Goal: Task Accomplishment & Management: Manage account settings

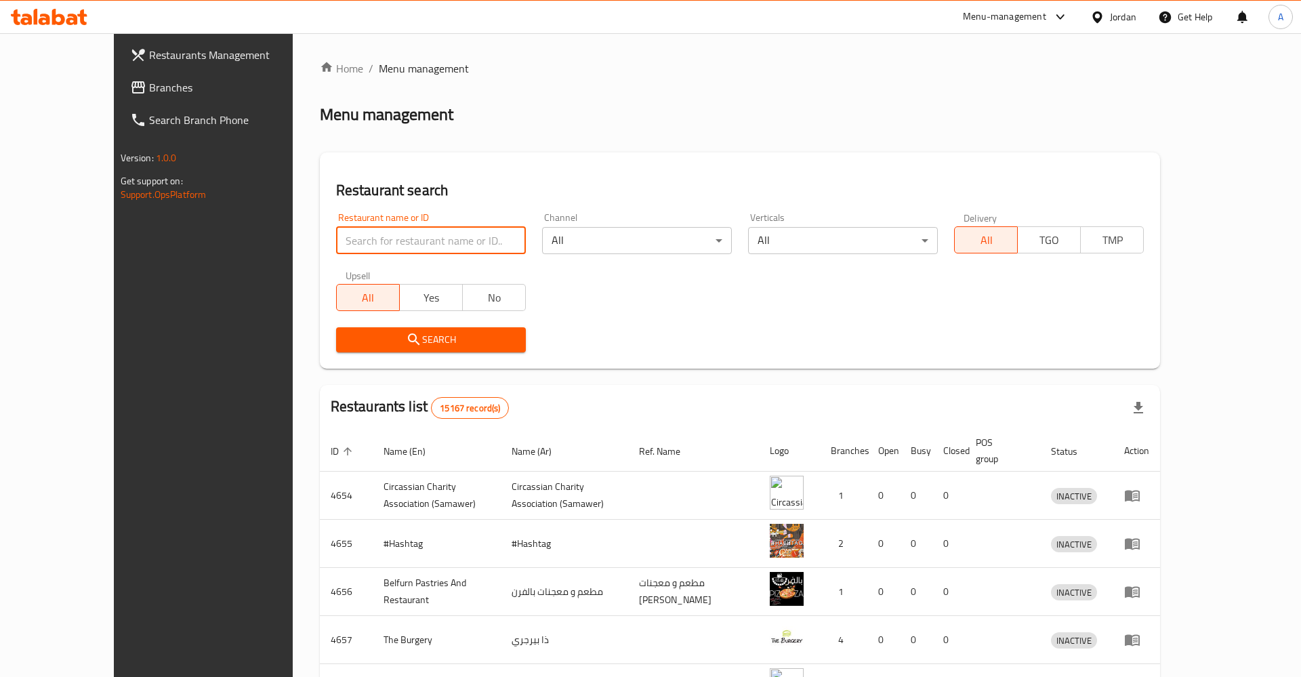
click at [344, 233] on input "search" at bounding box center [431, 240] width 190 height 27
click button "Search" at bounding box center [431, 339] width 190 height 25
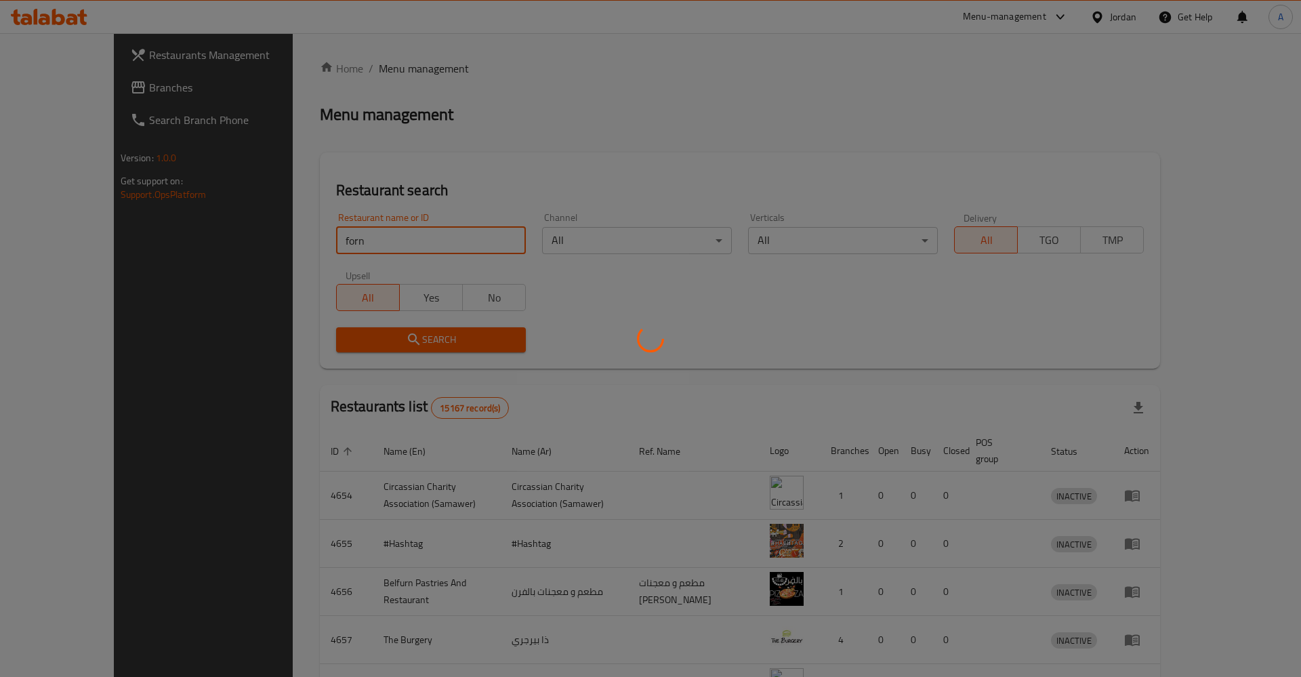
click button "Search" at bounding box center [431, 339] width 190 height 25
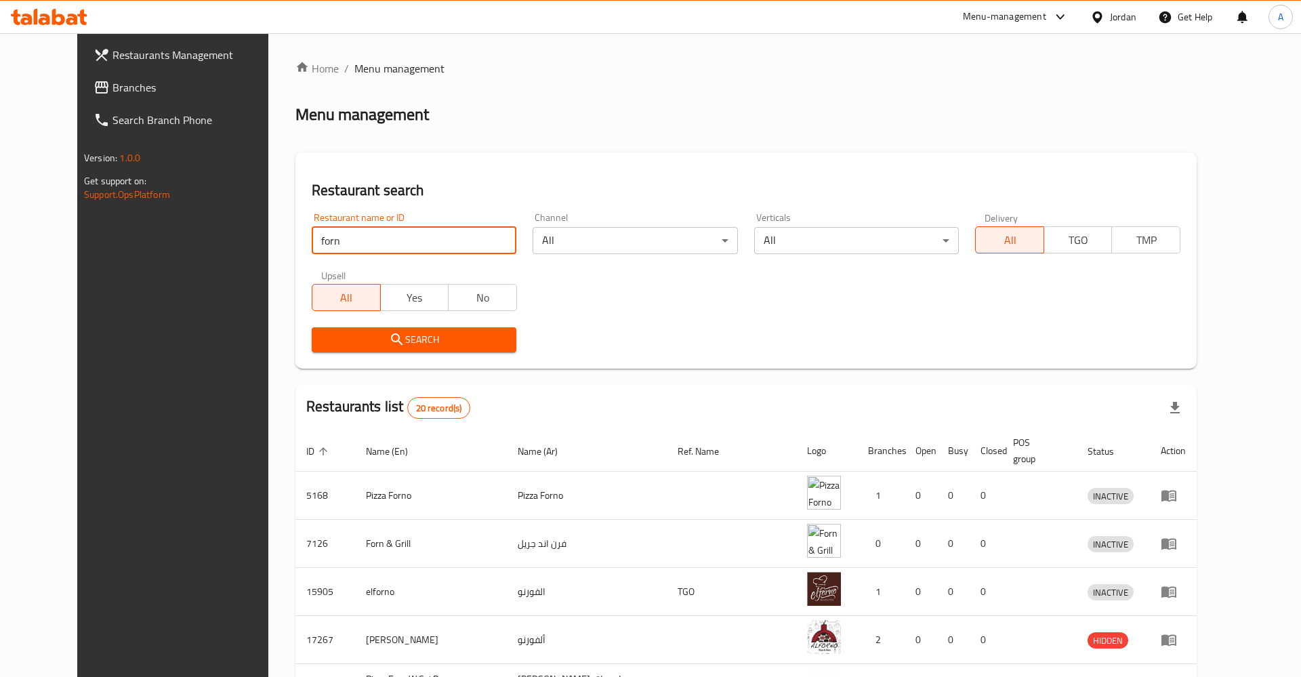
click at [320, 234] on input "forn" at bounding box center [414, 240] width 205 height 27
type input "forn al"
click button "Search" at bounding box center [414, 339] width 205 height 25
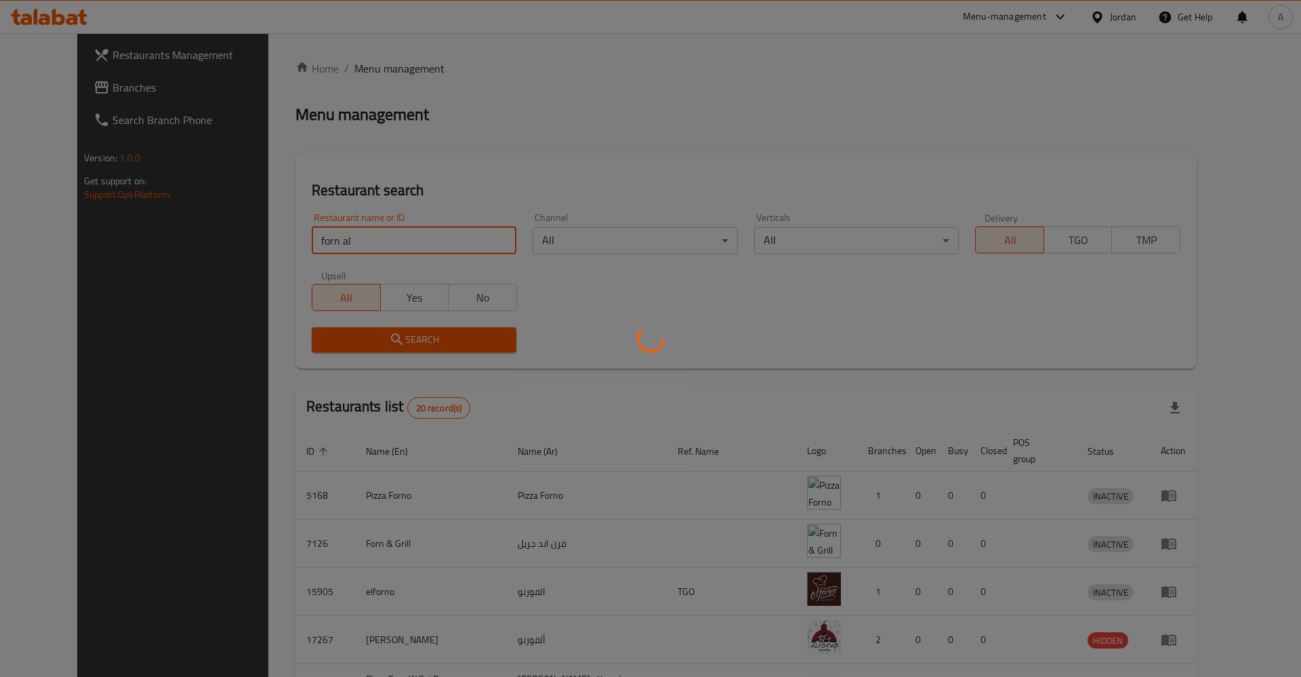
click button "Search" at bounding box center [414, 339] width 205 height 25
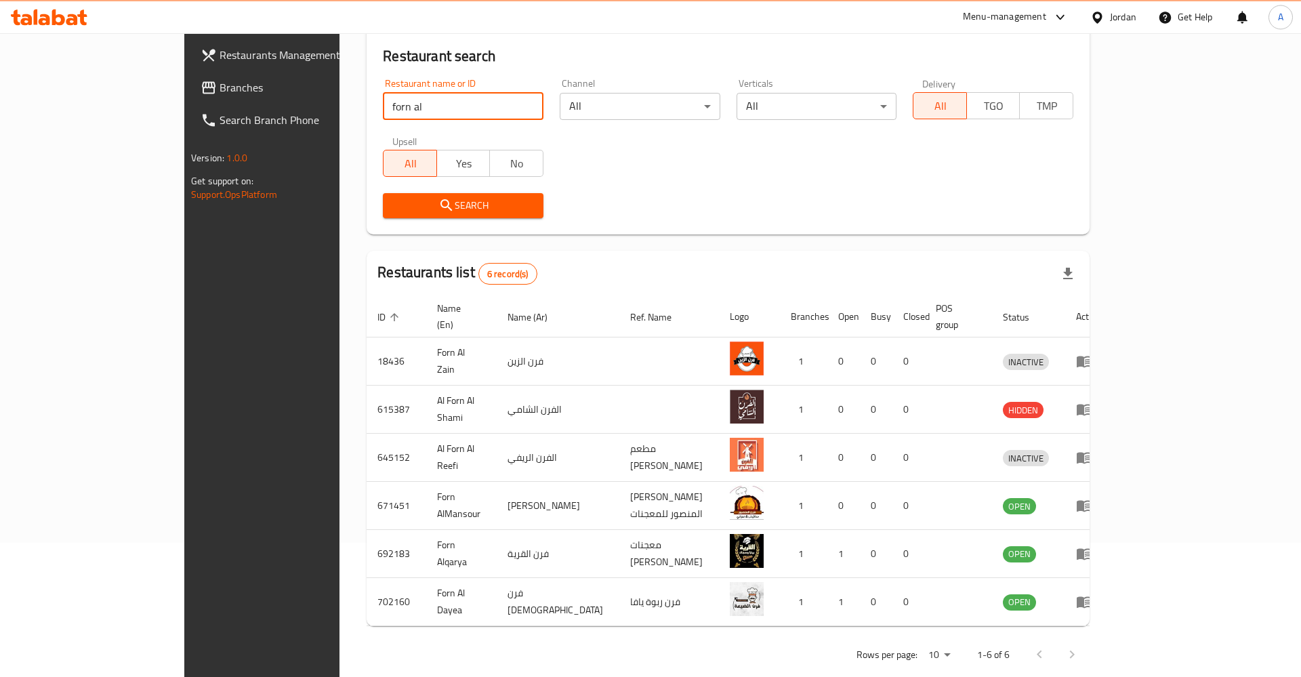
scroll to position [140, 0]
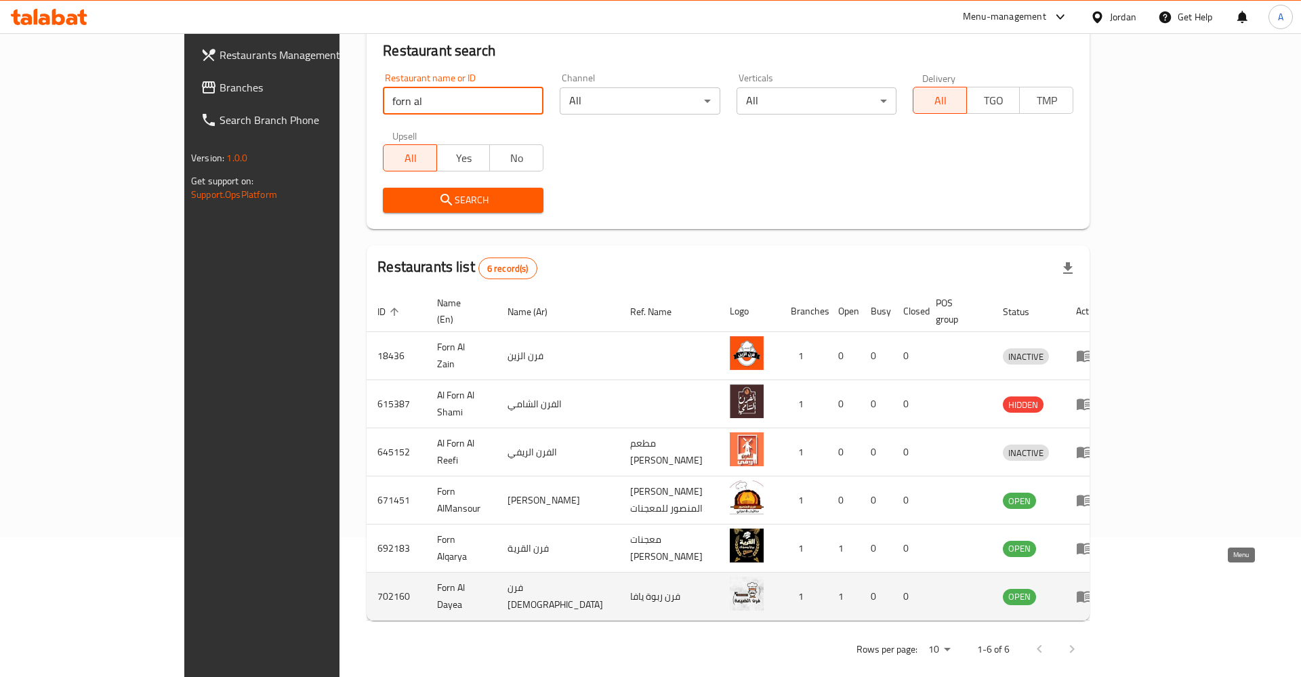
click at [1090, 594] on icon "enhanced table" at bounding box center [1087, 596] width 5 height 5
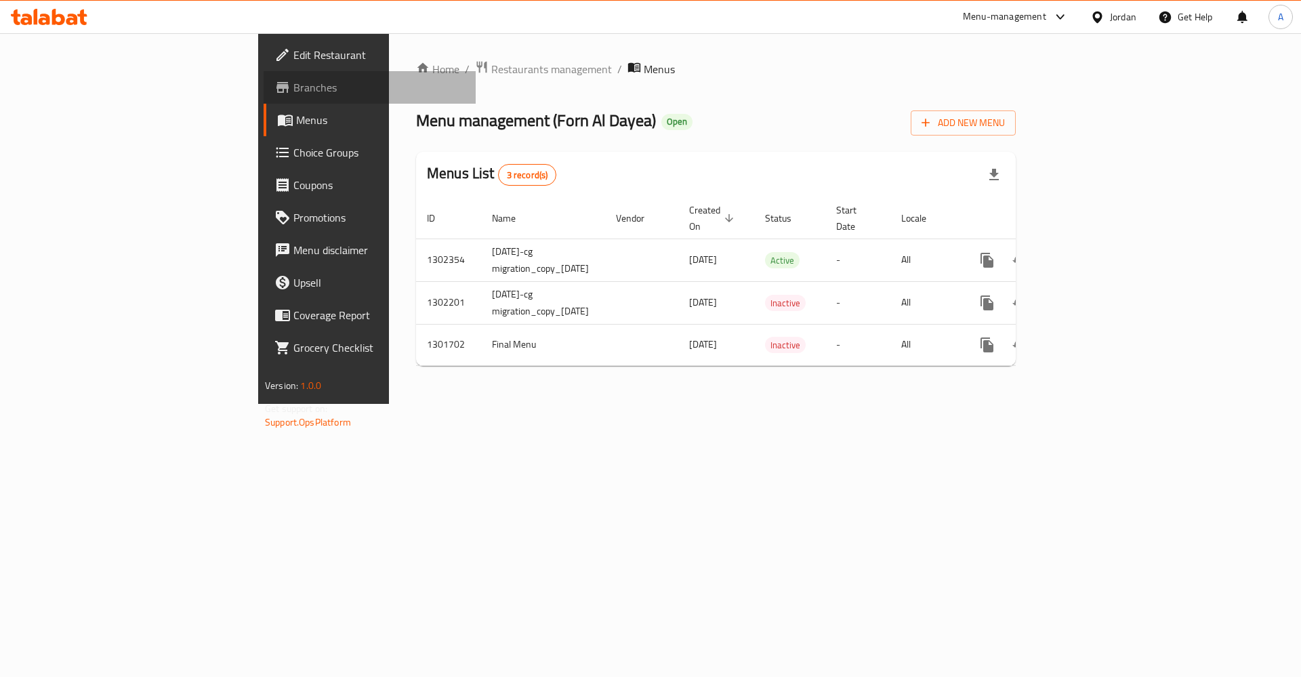
click at [274, 84] on icon at bounding box center [282, 87] width 16 height 16
